Goal: Task Accomplishment & Management: Manage account settings

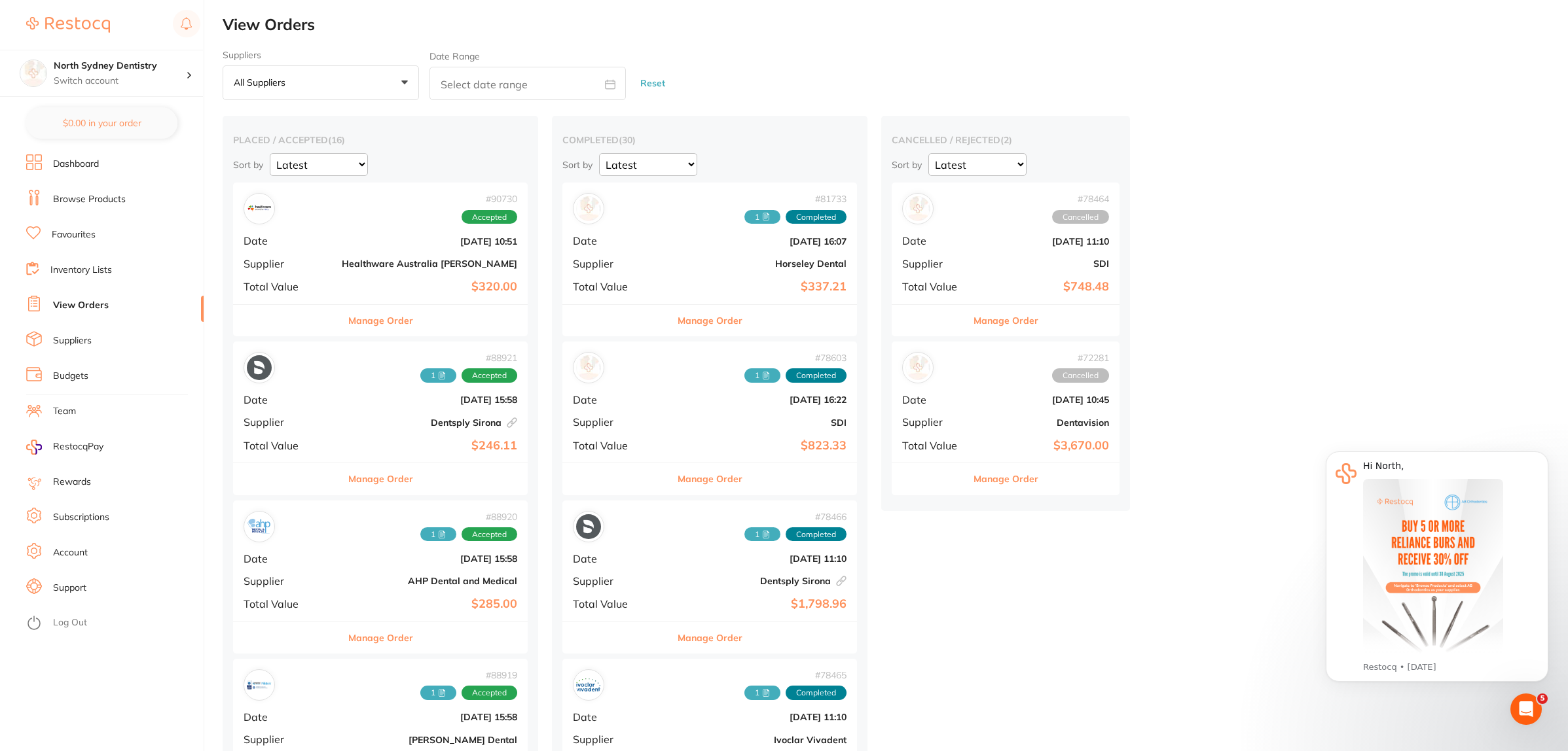
click at [347, 262] on b "Healthware Australia [PERSON_NAME]" at bounding box center [429, 264] width 175 height 11
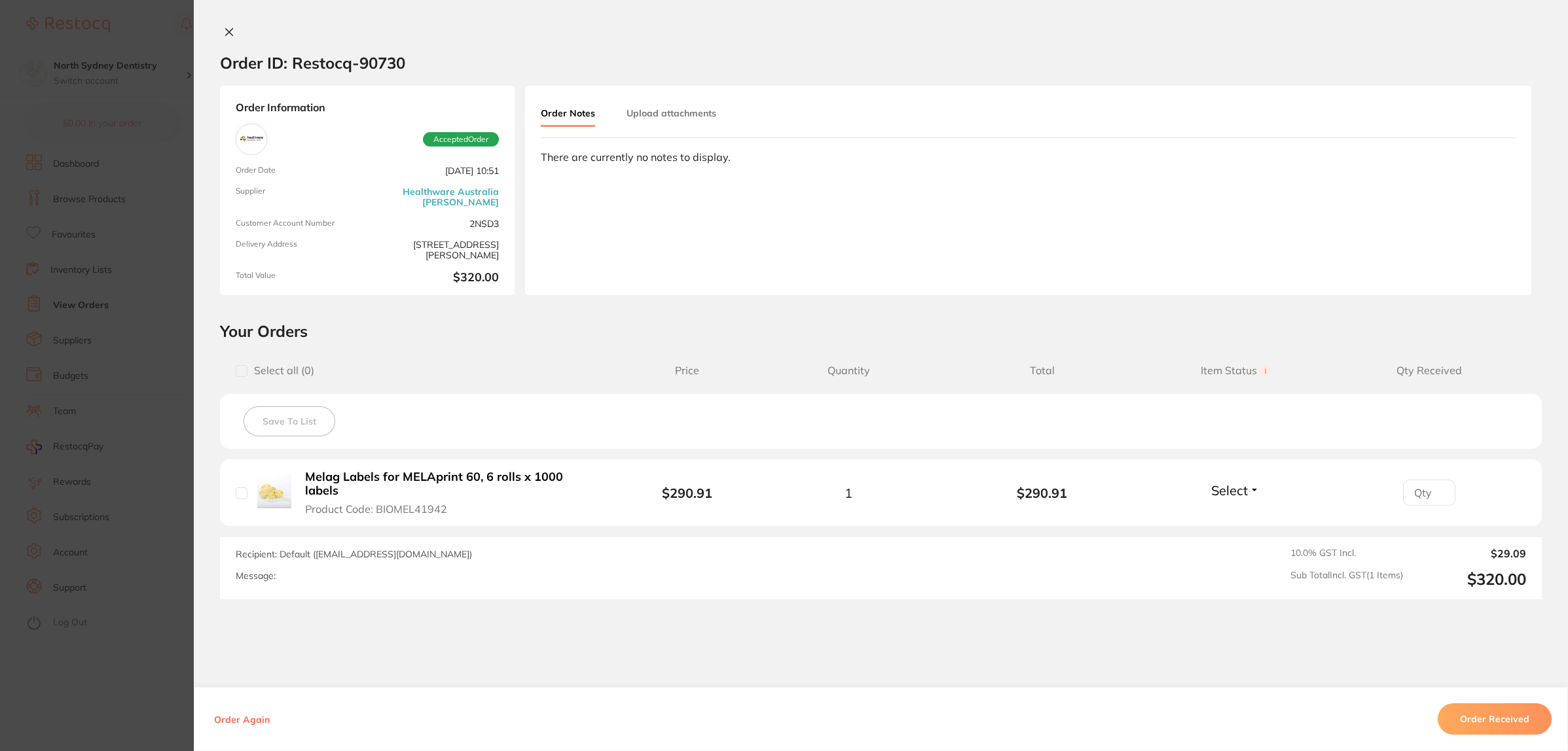
click at [685, 108] on button "Upload attachments" at bounding box center [671, 113] width 89 height 24
drag, startPoint x: 134, startPoint y: 335, endPoint x: 473, endPoint y: 438, distance: 354.3
click at [135, 335] on section "Order ID: Restocq- 90730 Order Information Accepted Order Order Date Aug 20 202…" at bounding box center [784, 375] width 1568 height 751
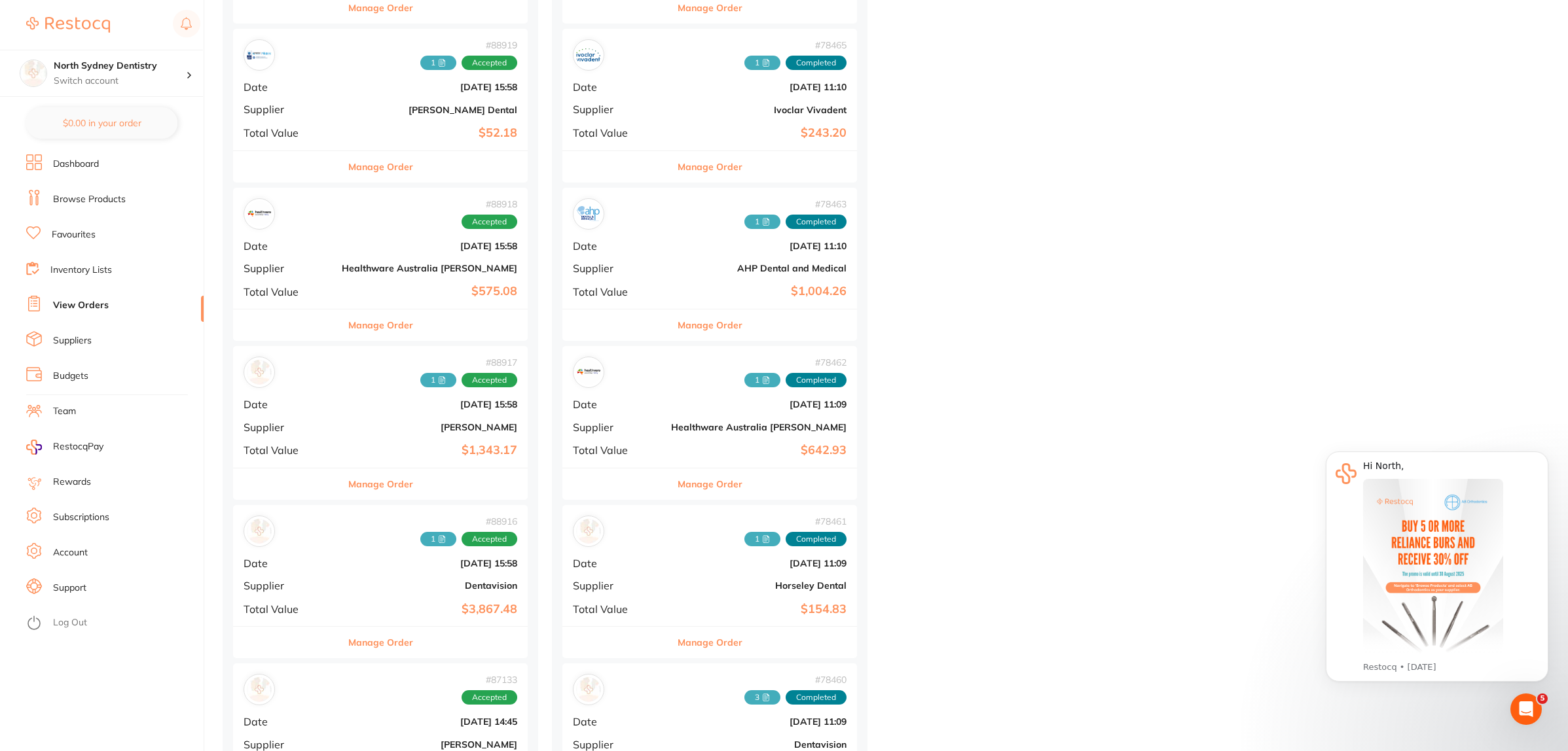
scroll to position [654, 0]
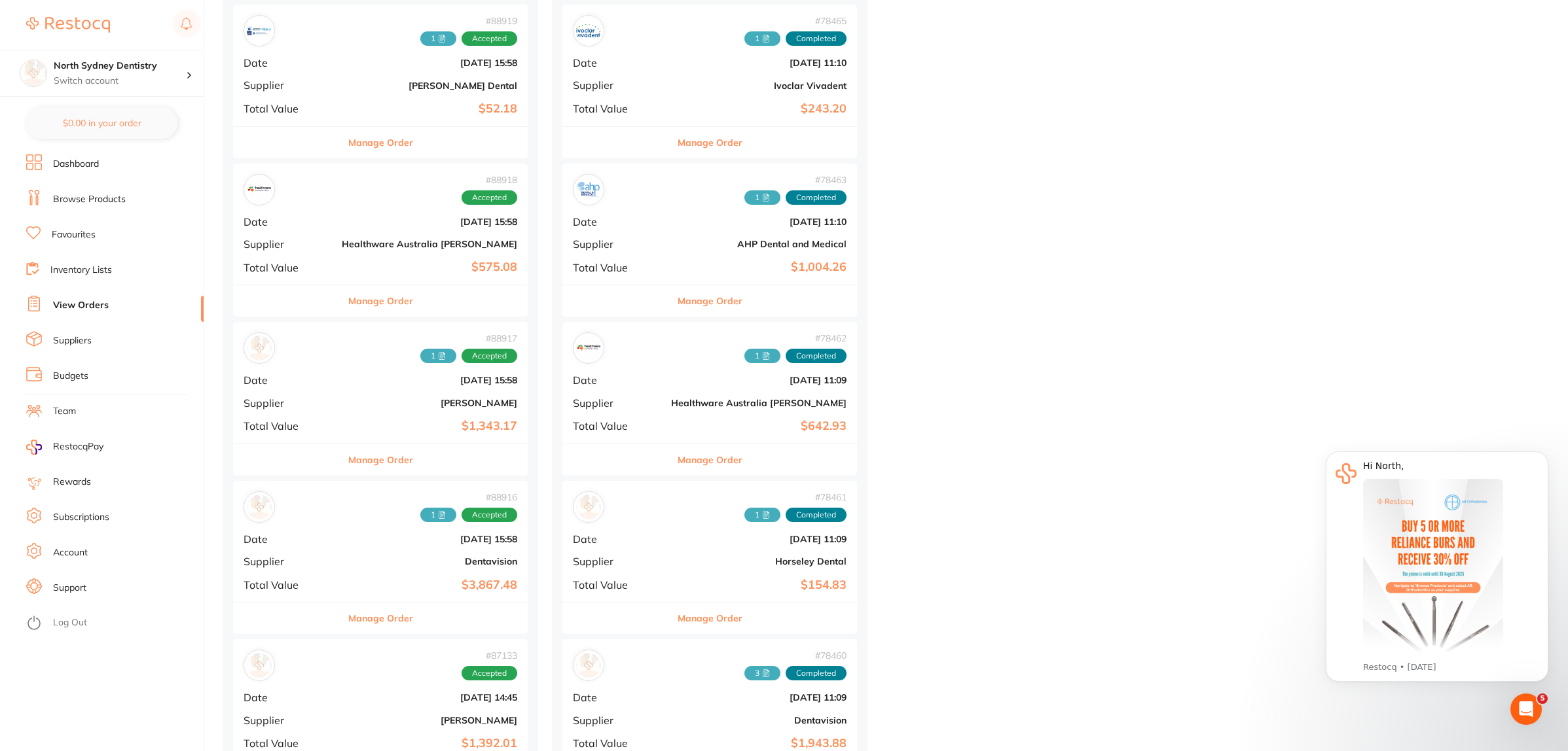
drag, startPoint x: 325, startPoint y: 565, endPoint x: 401, endPoint y: 540, distance: 80.0
click at [318, 546] on div "# 88916 1 Accepted Date Aug 4 2025, 15:58 Supplier Dentavision Total Value $3,8…" at bounding box center [380, 541] width 295 height 121
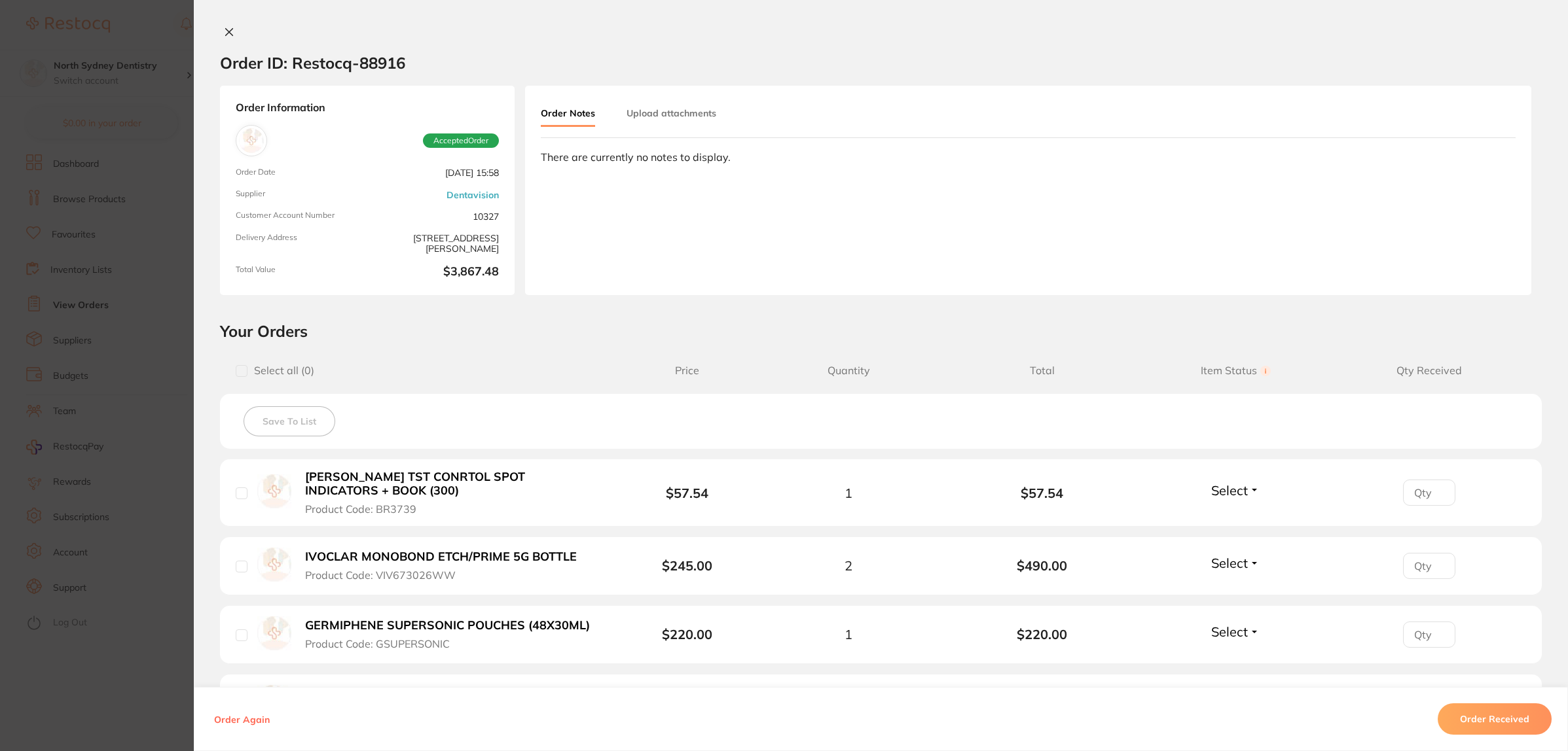
click at [673, 102] on button "Upload attachments" at bounding box center [671, 113] width 89 height 24
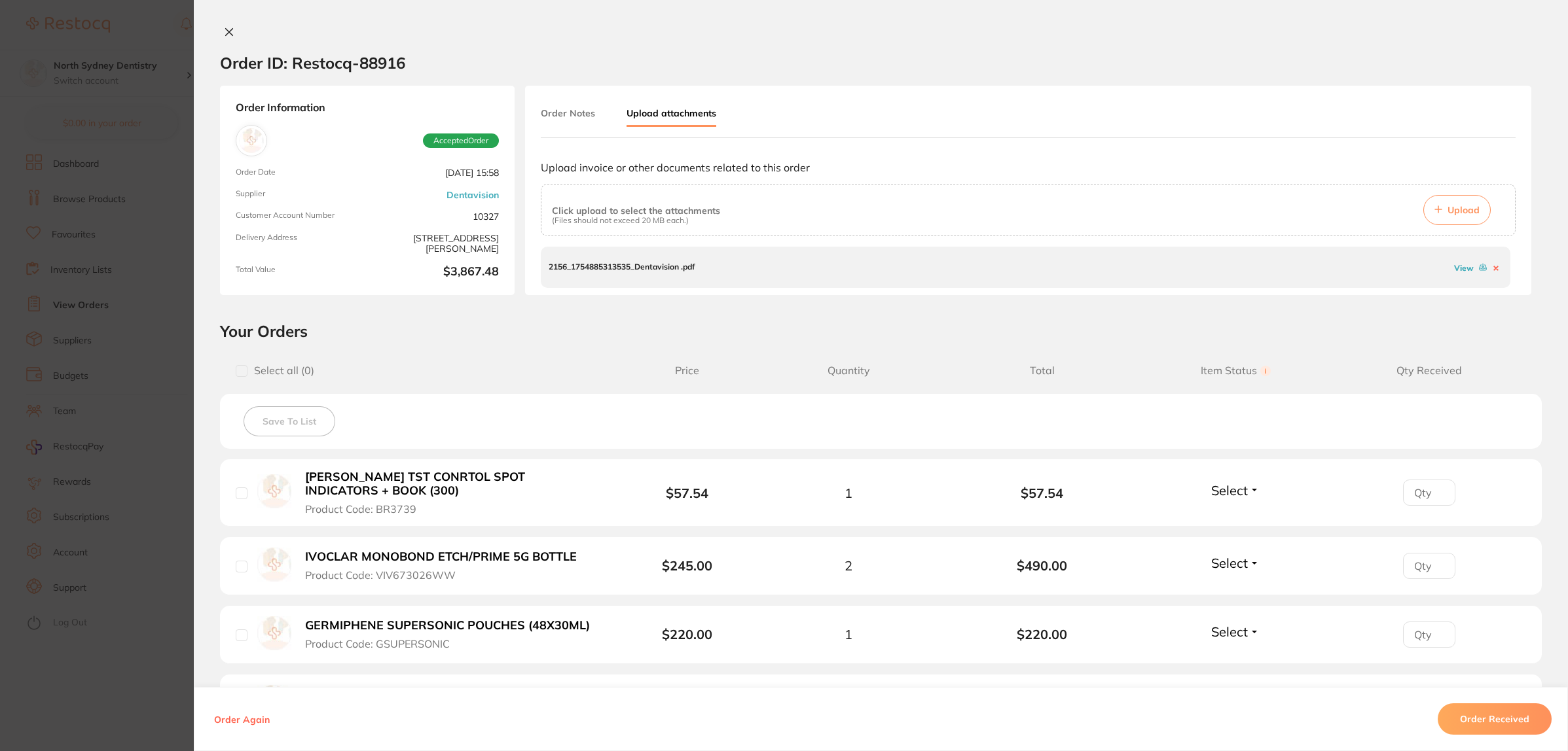
click at [1464, 265] on link "View" at bounding box center [1464, 268] width 20 height 10
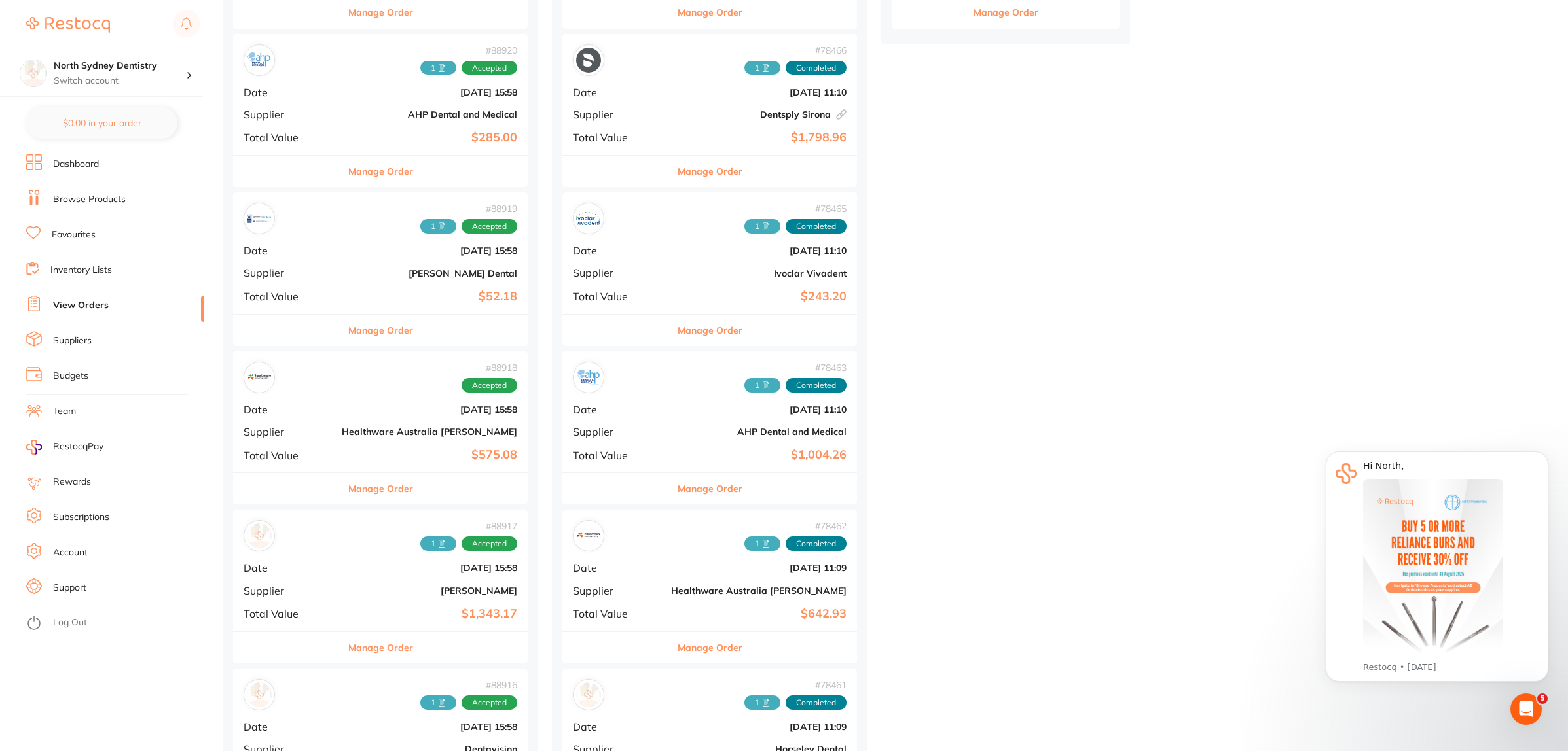
scroll to position [491, 0]
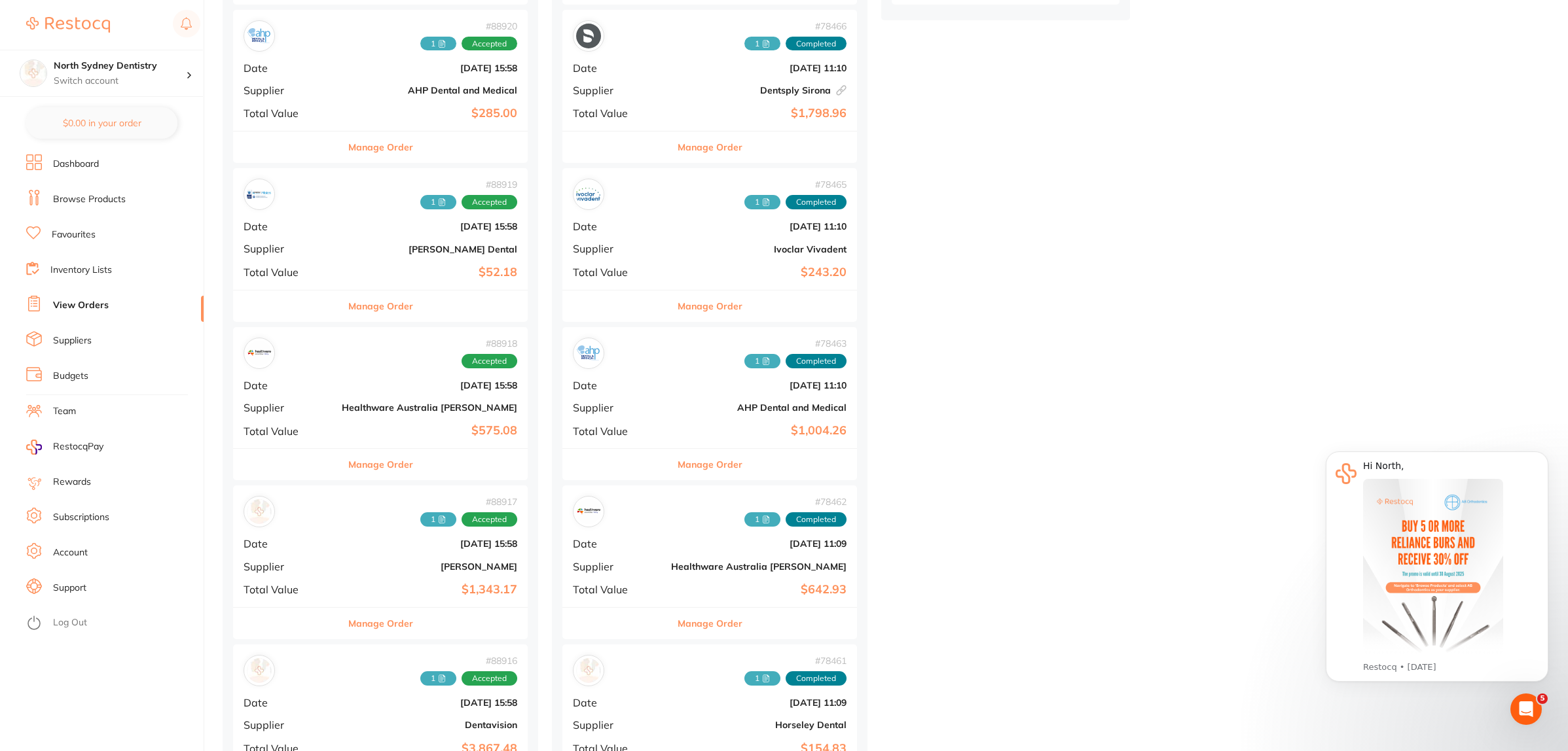
click at [425, 251] on b "[PERSON_NAME] Dental" at bounding box center [429, 249] width 175 height 11
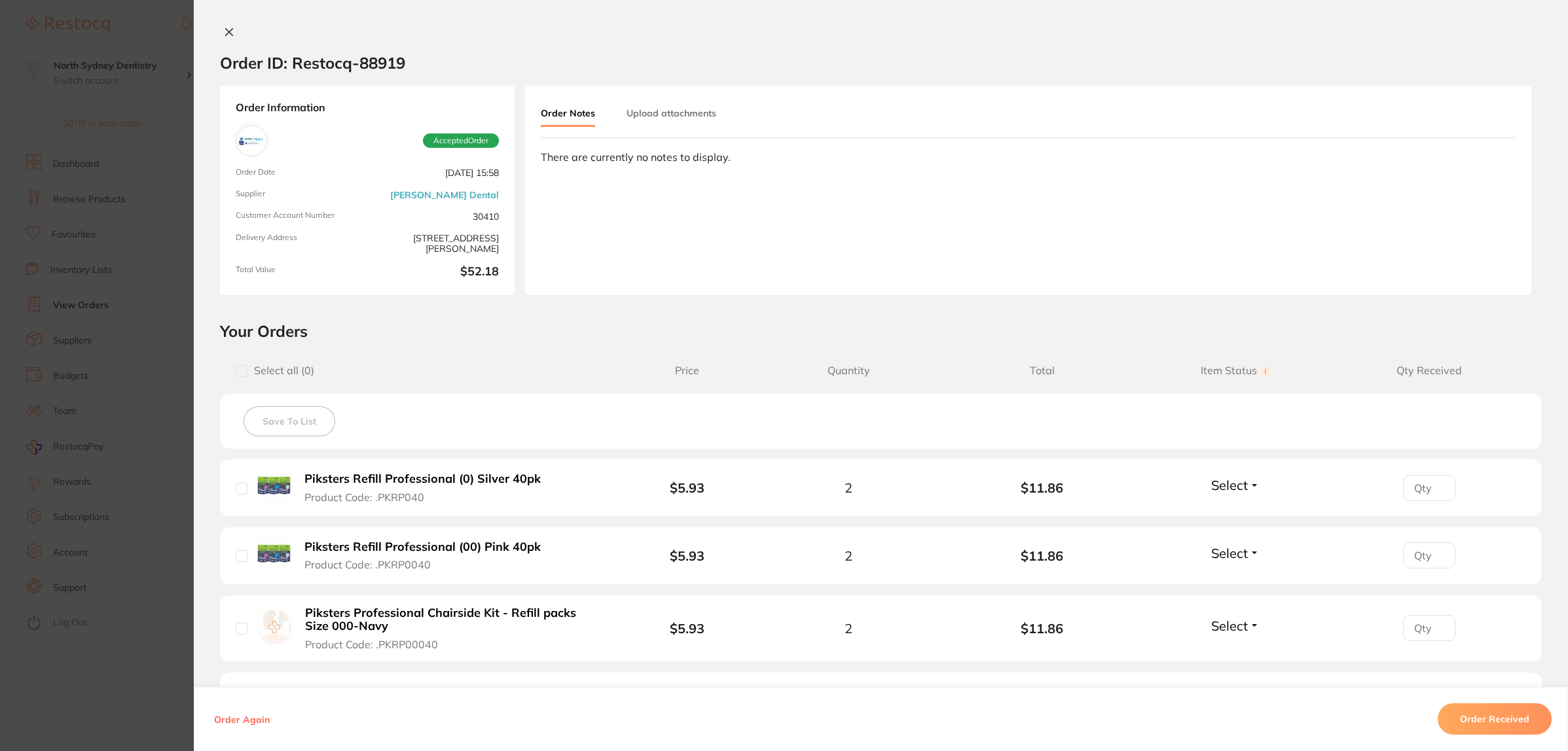
click at [620, 106] on div "Order Notes Upload attachments" at bounding box center [644, 114] width 207 height 25
click at [627, 102] on button "Upload attachments" at bounding box center [671, 113] width 89 height 24
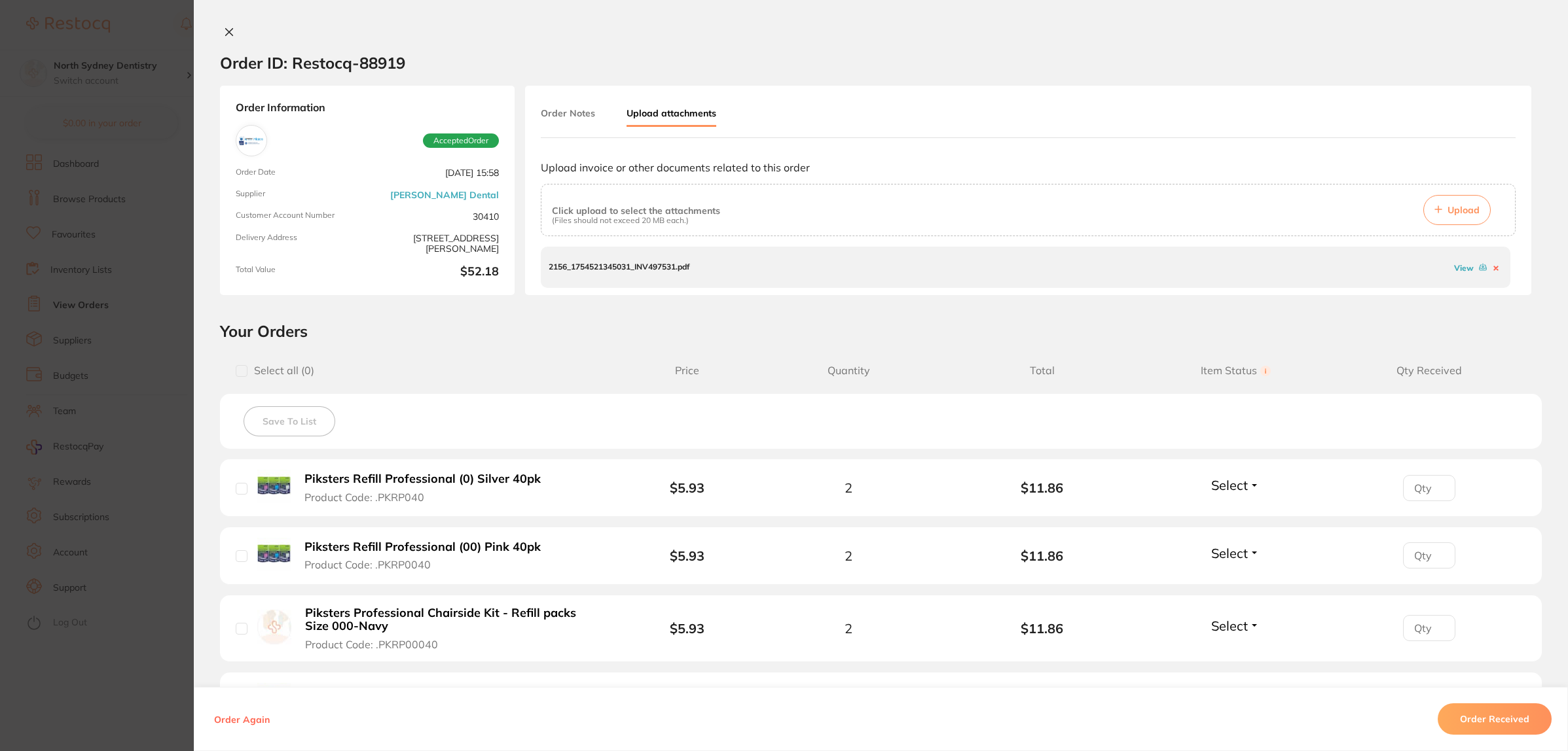
click at [41, 310] on section "Order ID: Restocq- 88919 Order Information Accepted Order Order Date [DATE] 15:…" at bounding box center [784, 375] width 1568 height 751
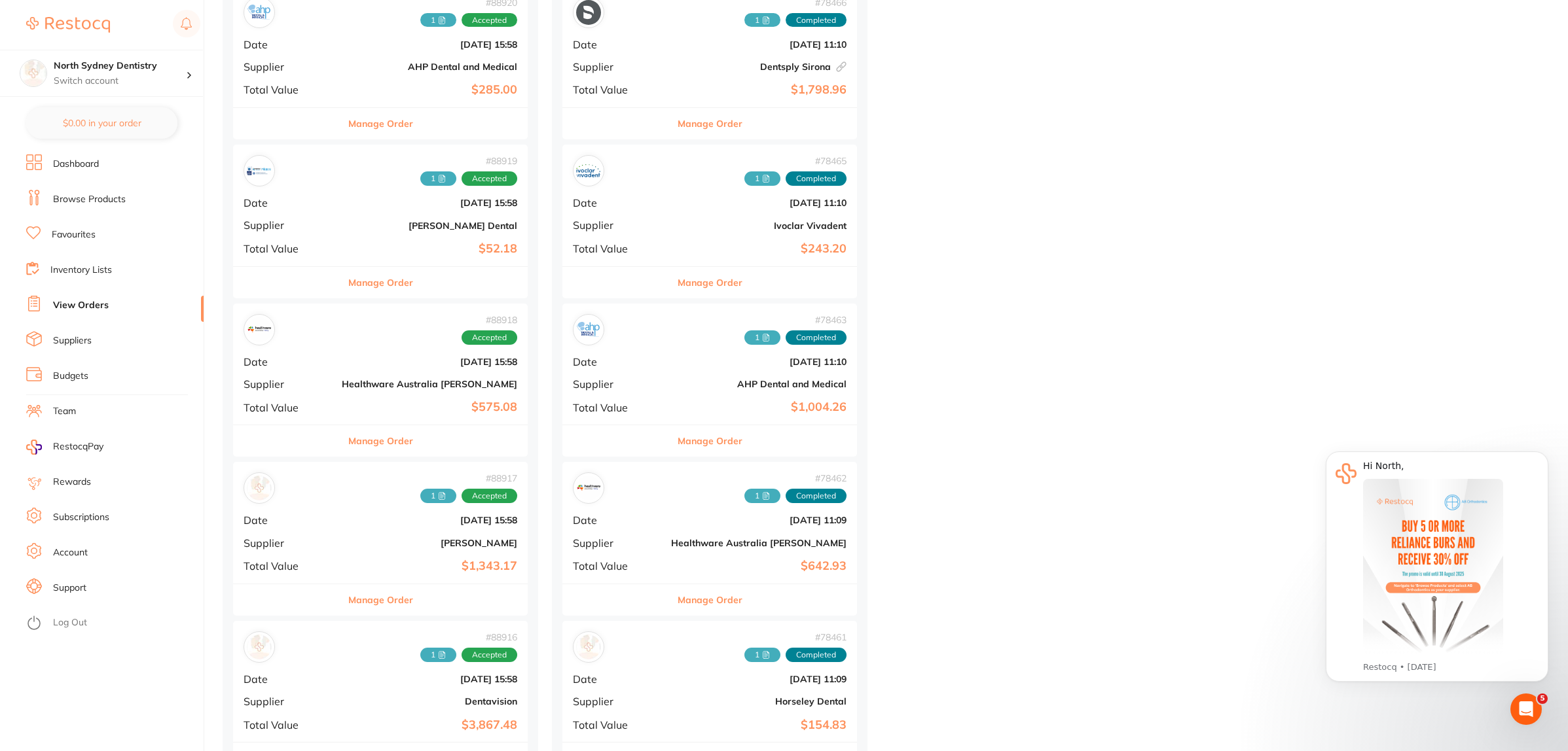
scroll to position [491, 0]
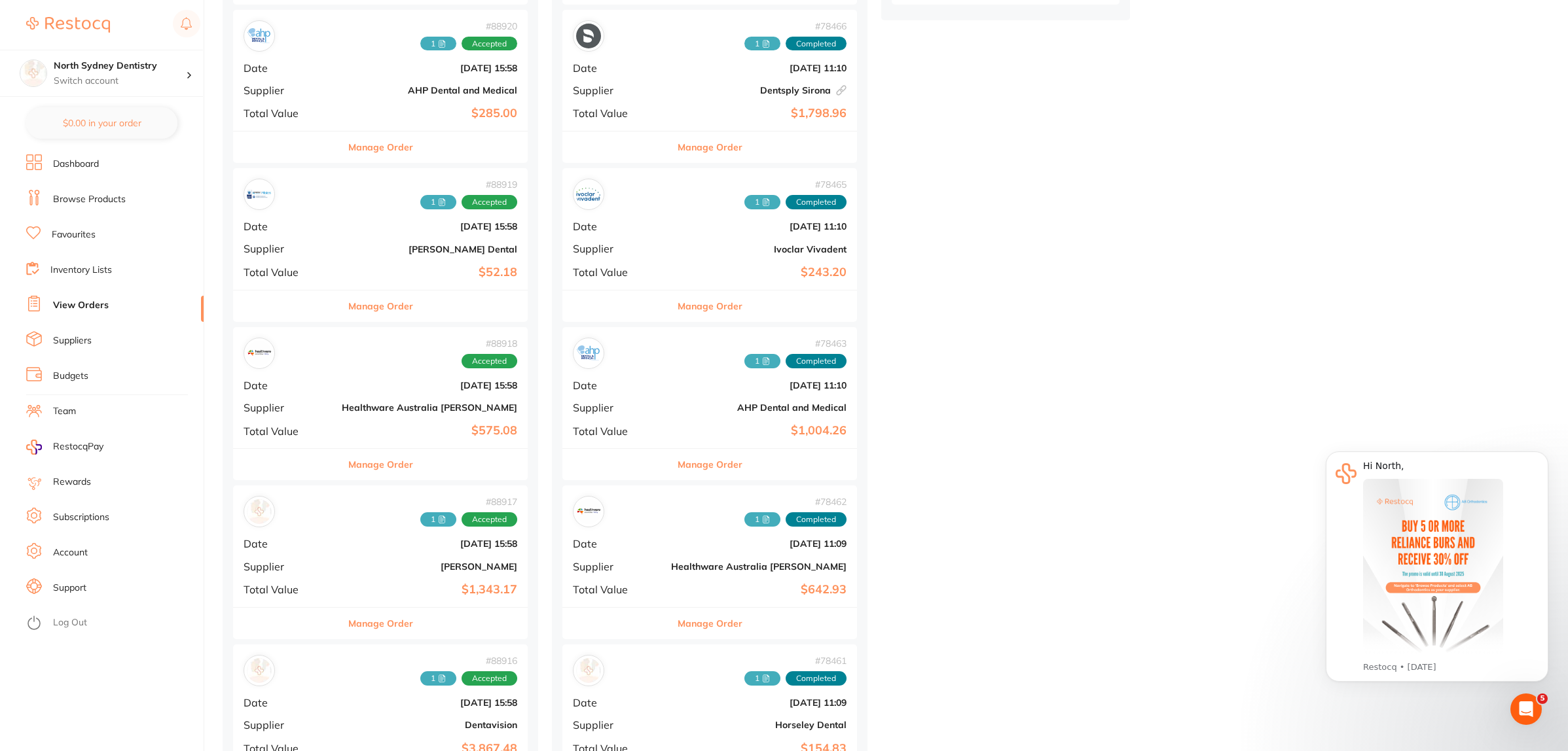
click at [342, 230] on b "[DATE] 15:58" at bounding box center [429, 226] width 175 height 11
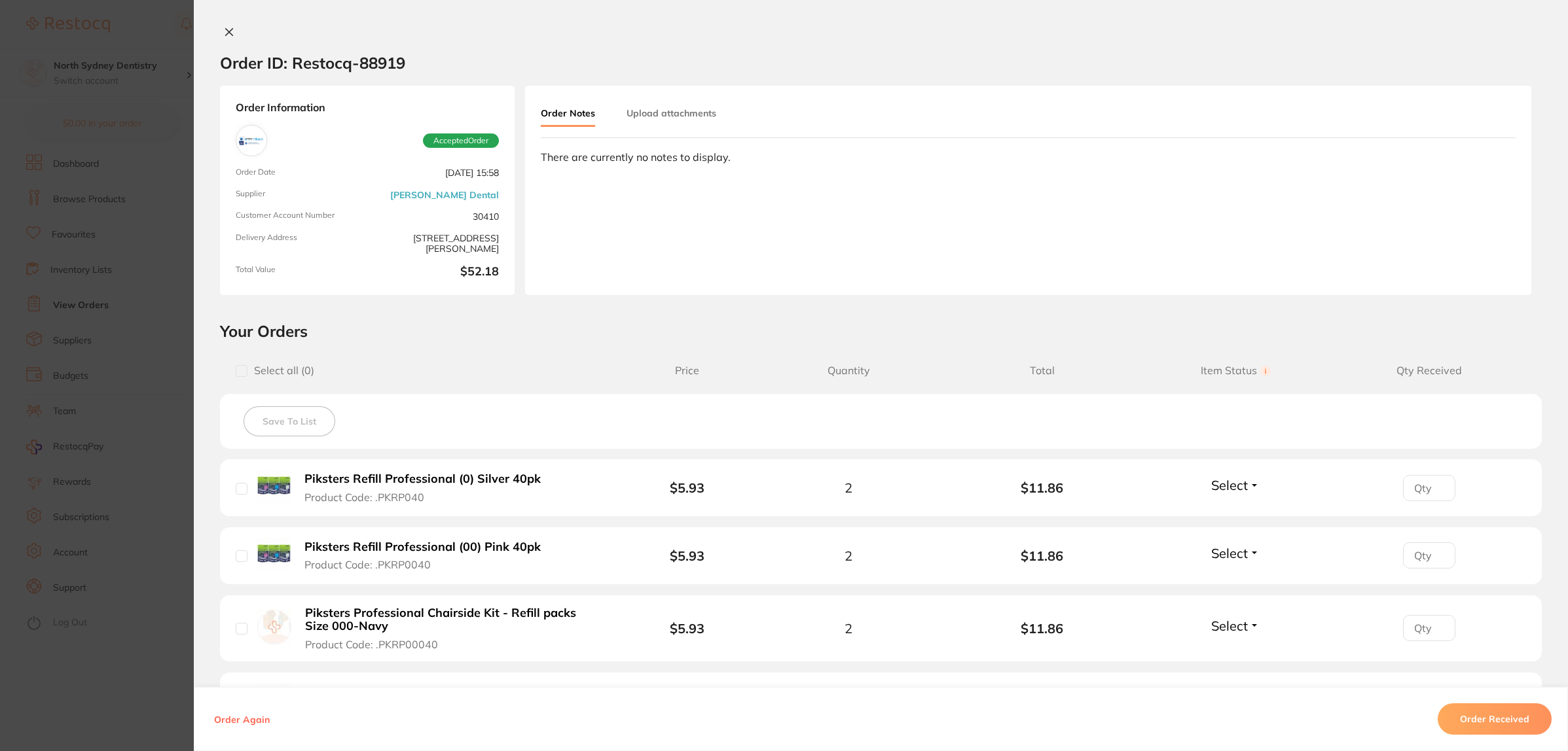
click at [684, 100] on div "Order Notes Upload attachments There are currently no notes to display." at bounding box center [1028, 191] width 1006 height 210
click at [710, 122] on button "Upload attachments" at bounding box center [671, 113] width 89 height 24
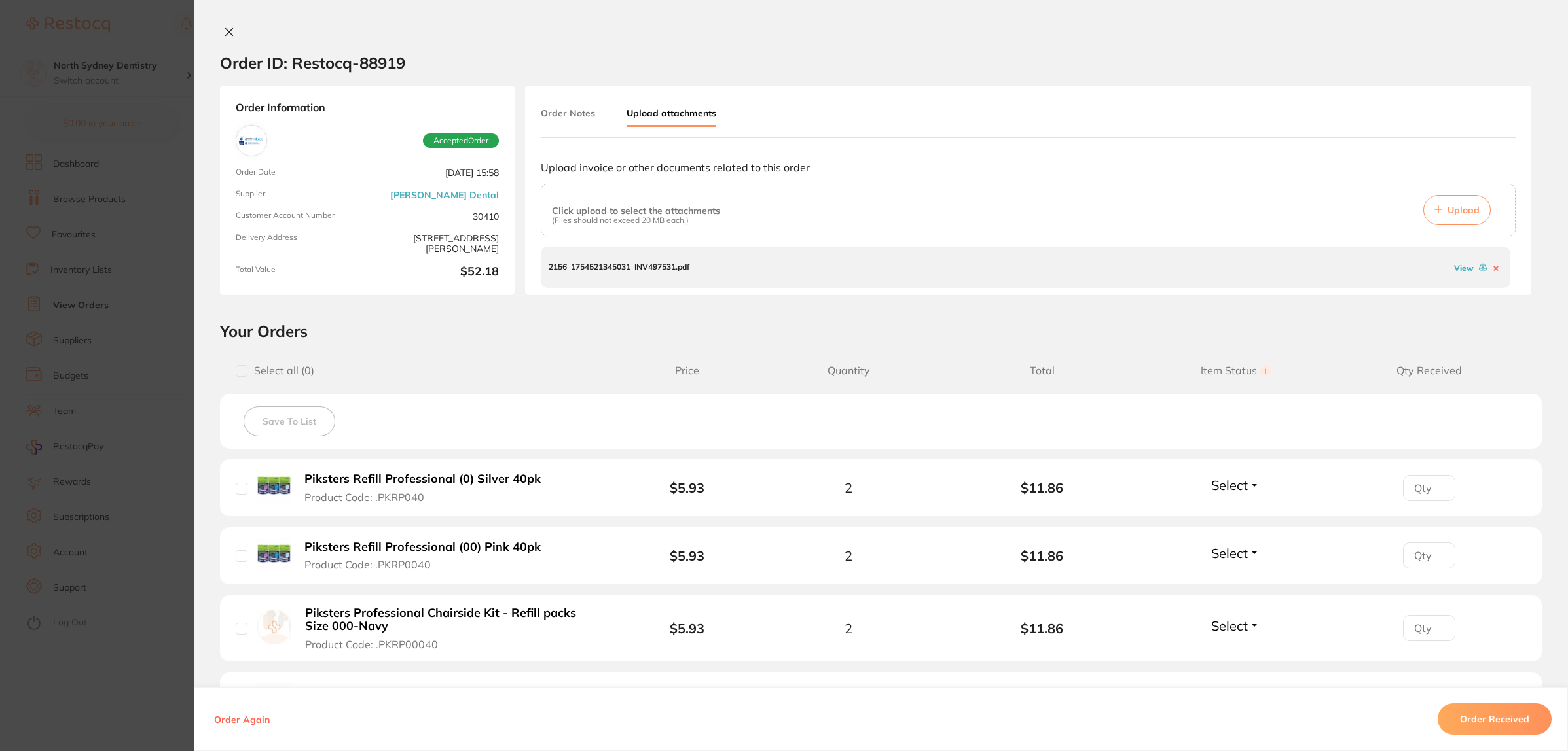
click at [1454, 272] on link "View" at bounding box center [1464, 268] width 20 height 10
